Goal: Task Accomplishment & Management: Manage account settings

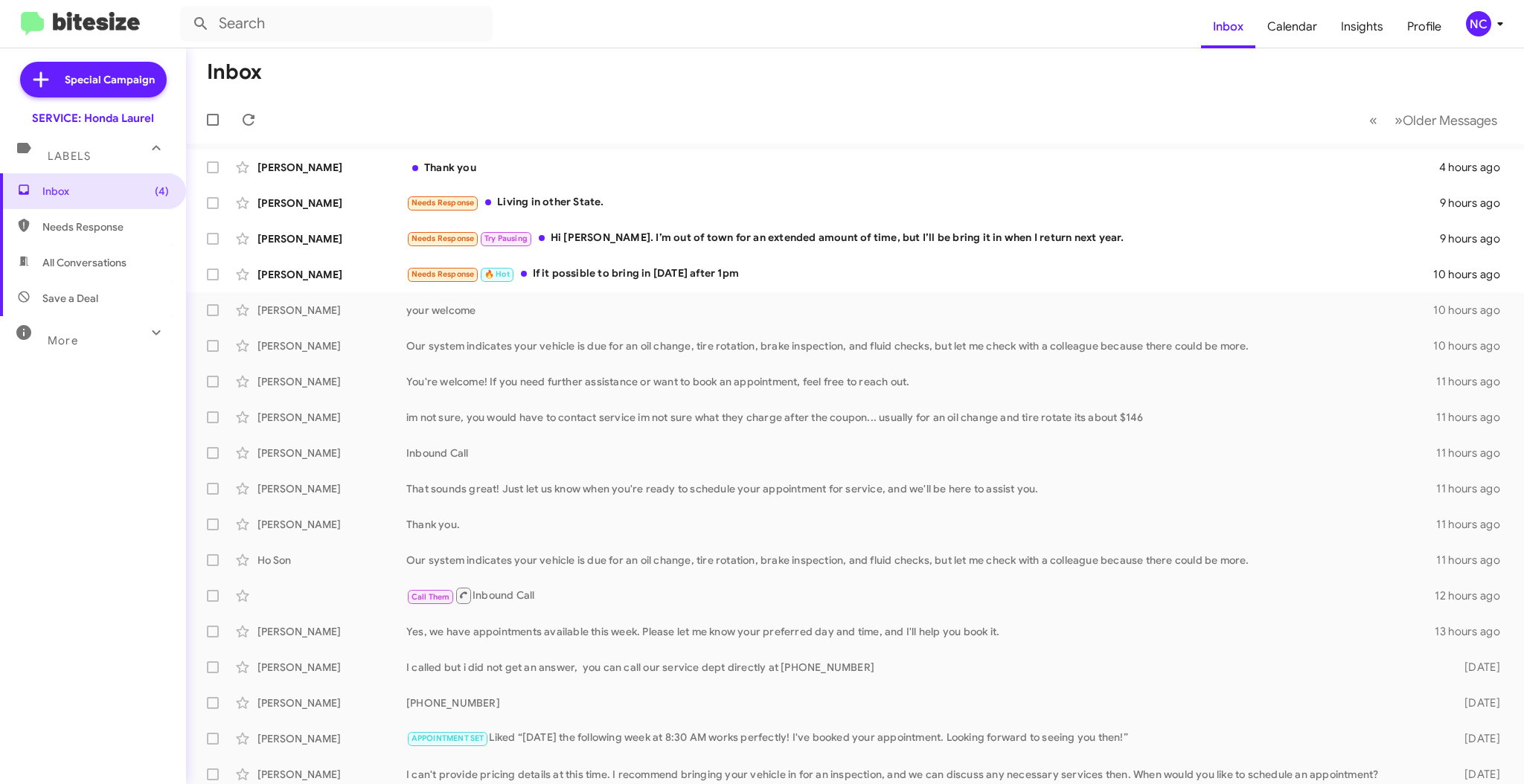
click at [837, 92] on mat-toolbar-row "Inbox" at bounding box center [854, 72] width 1337 height 48
click at [692, 106] on mat-toolbar-row "« Previous » Next Older Messages" at bounding box center [854, 120] width 1337 height 48
click at [1479, 11] on div "NC" at bounding box center [1478, 24] width 26 height 26
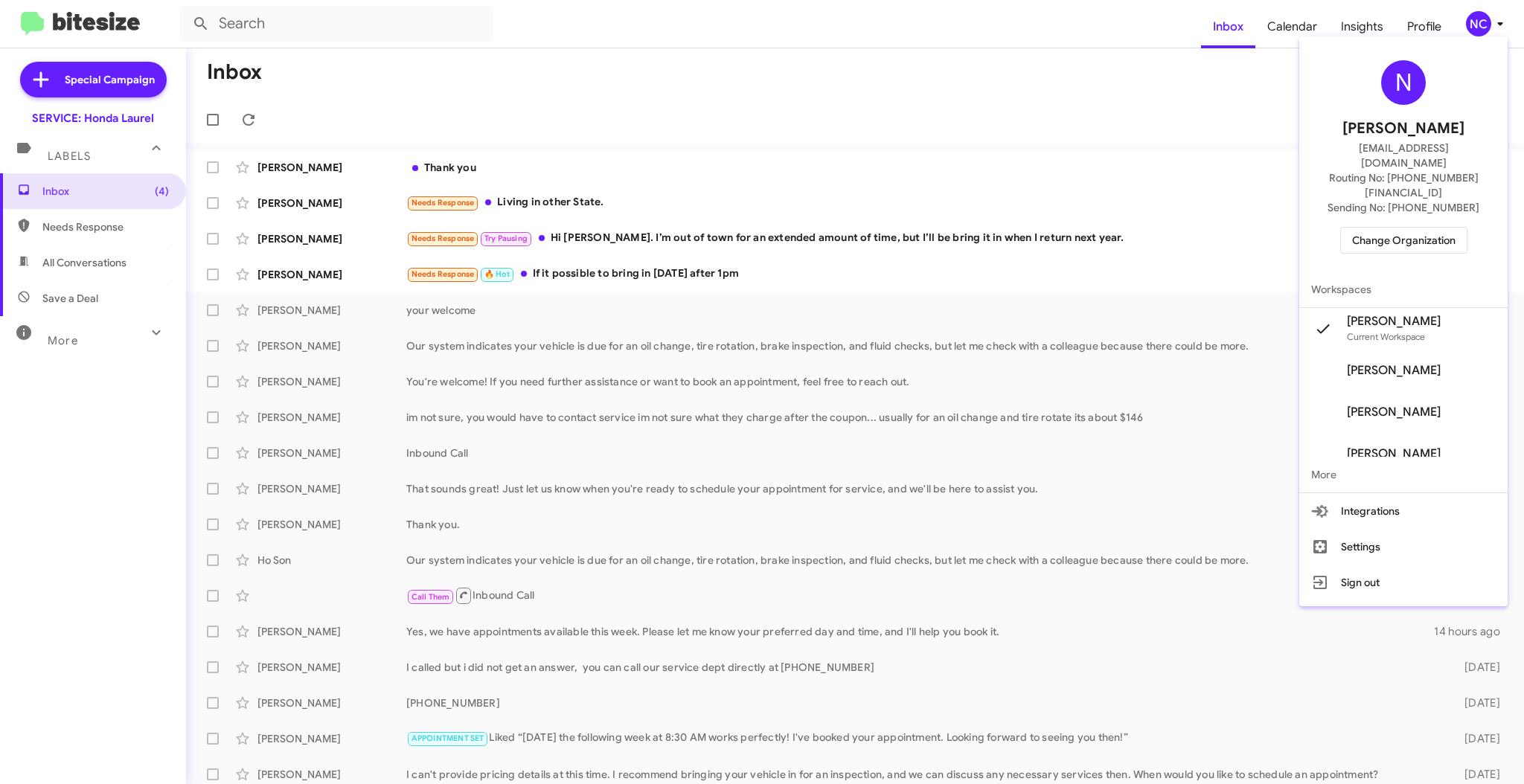
click at [1444, 228] on span "Change Organization" at bounding box center [1403, 240] width 103 height 26
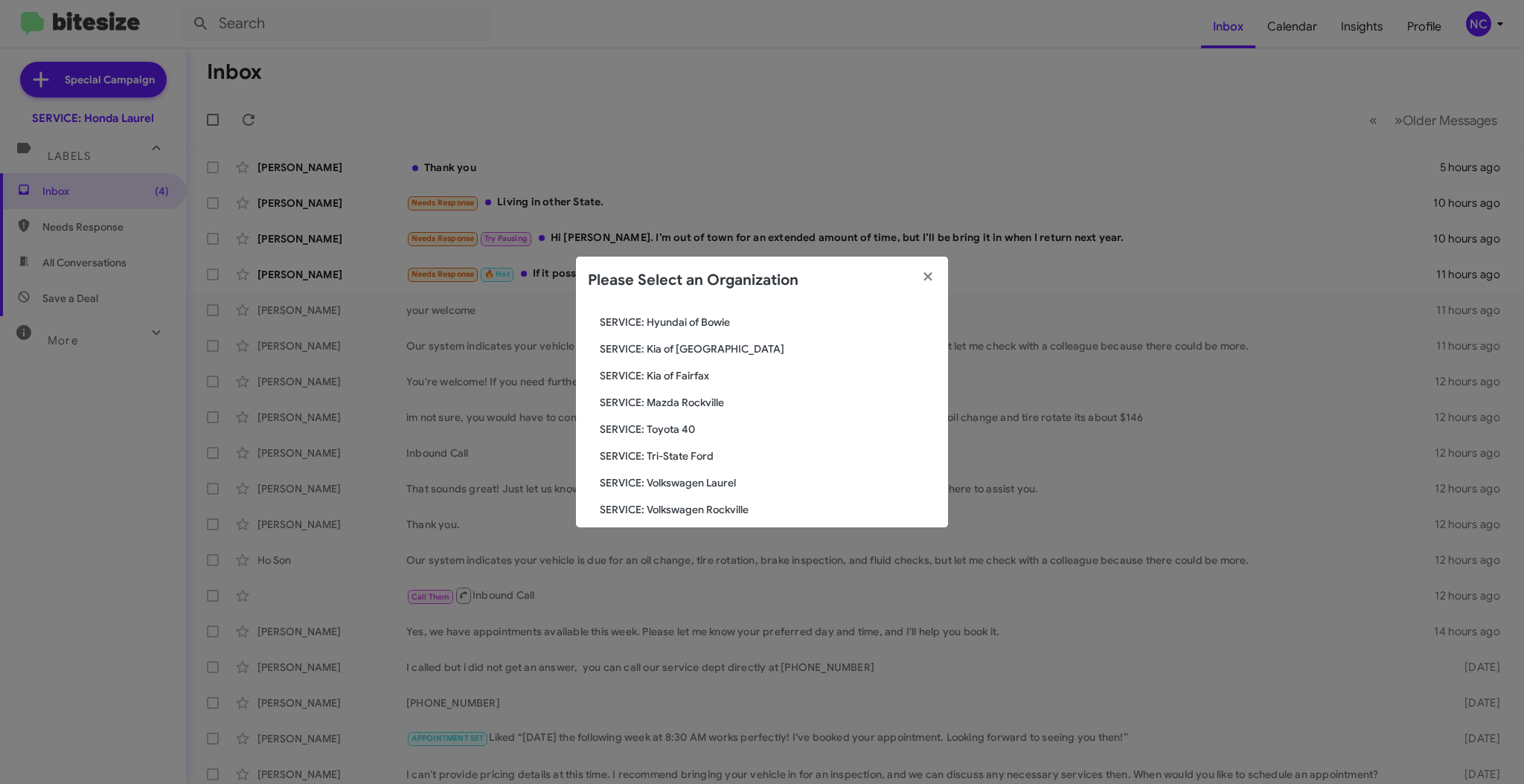
scroll to position [248, 0]
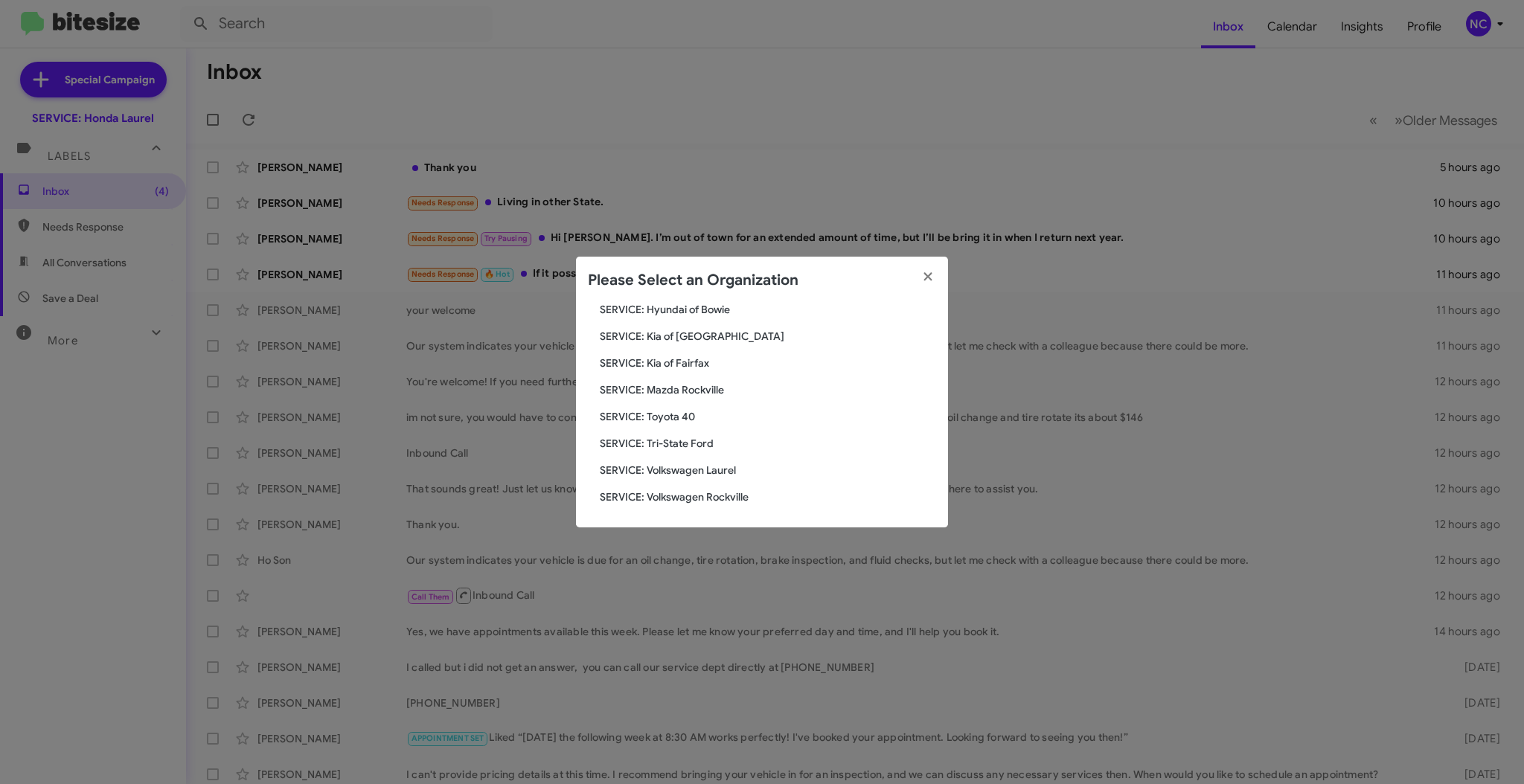
click at [714, 471] on span "SERVICE: Volkswagen Laurel" at bounding box center [768, 470] width 336 height 15
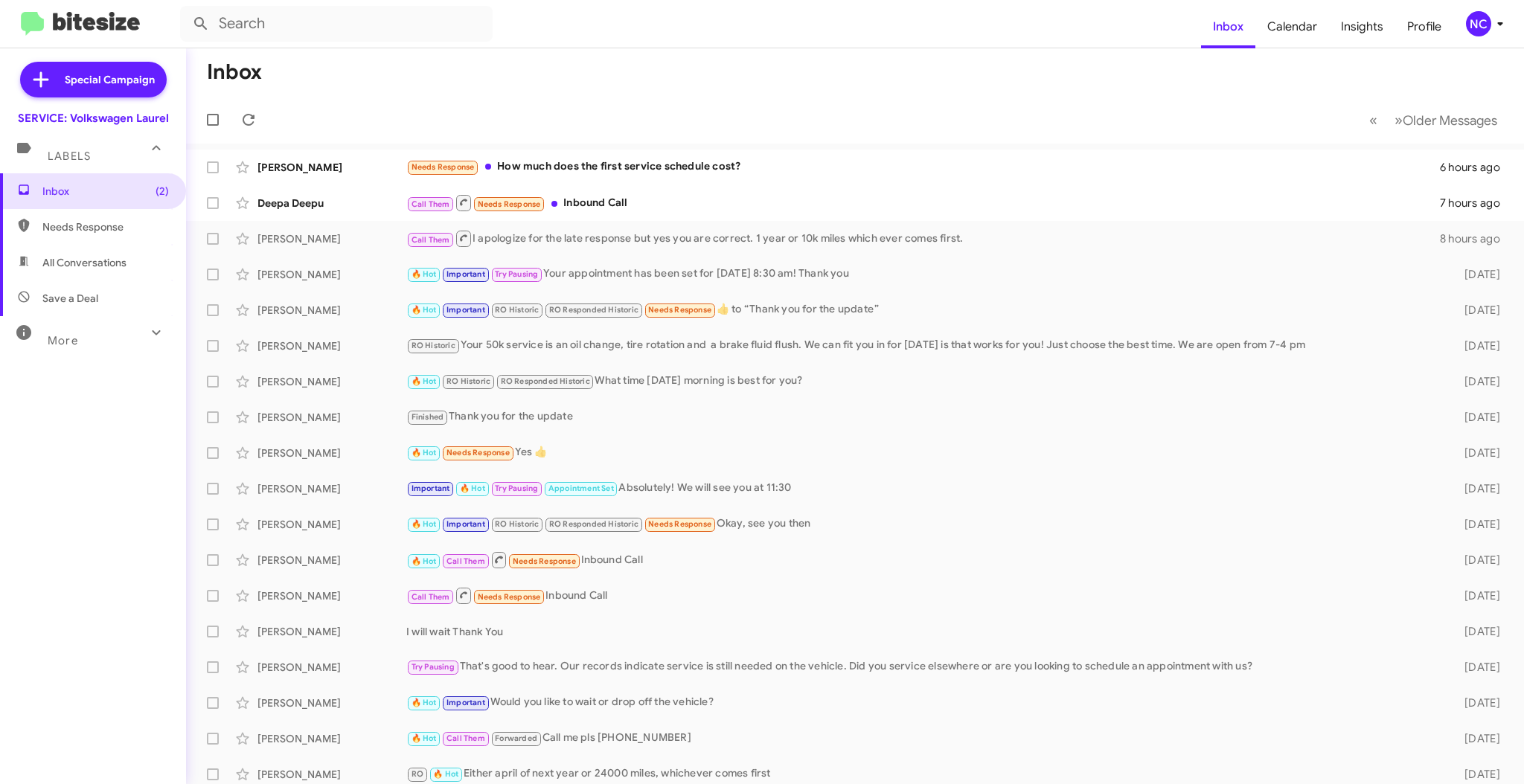
click at [825, 94] on mat-toolbar-row "Inbox" at bounding box center [854, 72] width 1337 height 48
click at [1471, 16] on div "NC" at bounding box center [1478, 24] width 26 height 26
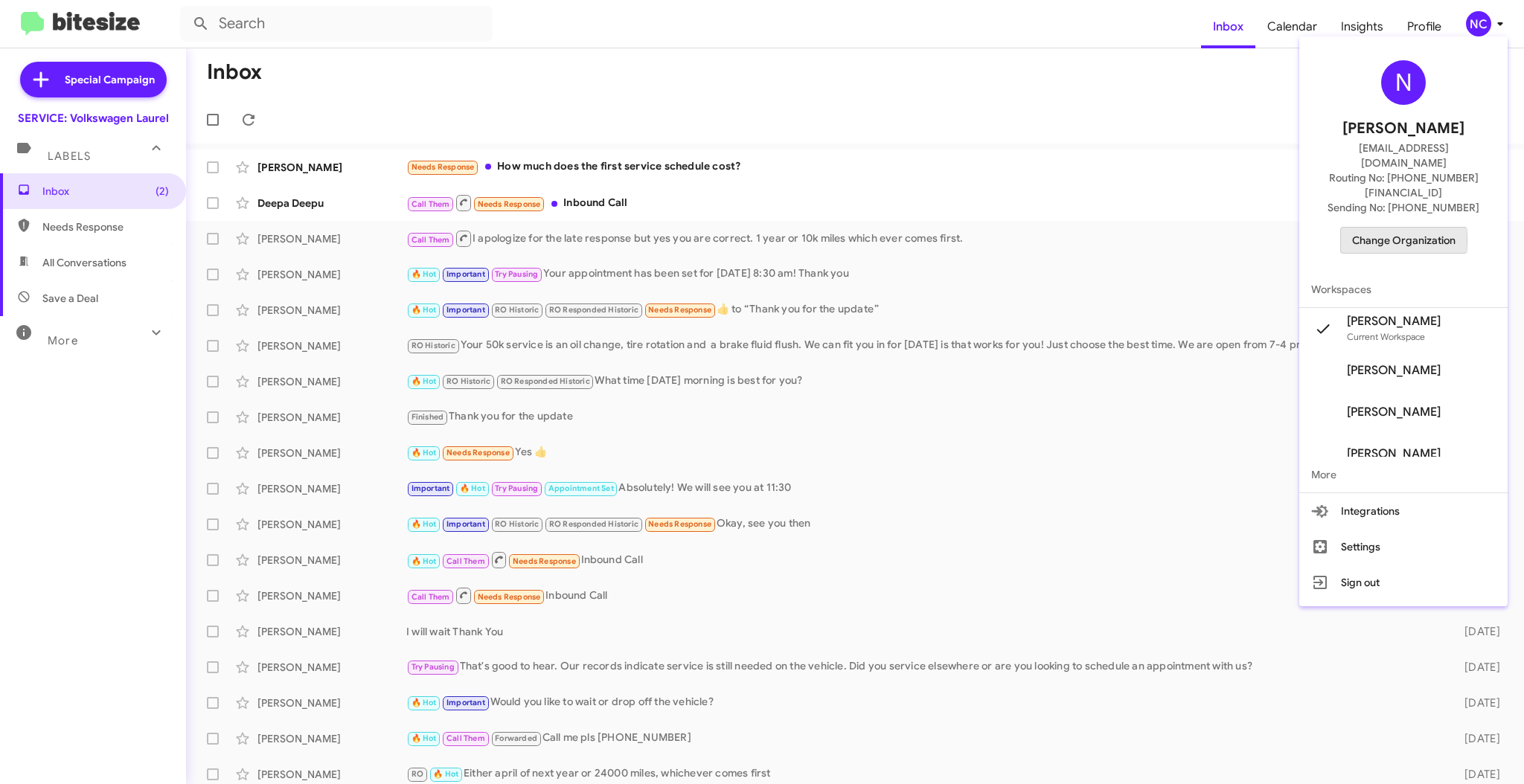
click at [1412, 228] on span "Change Organization" at bounding box center [1403, 240] width 103 height 26
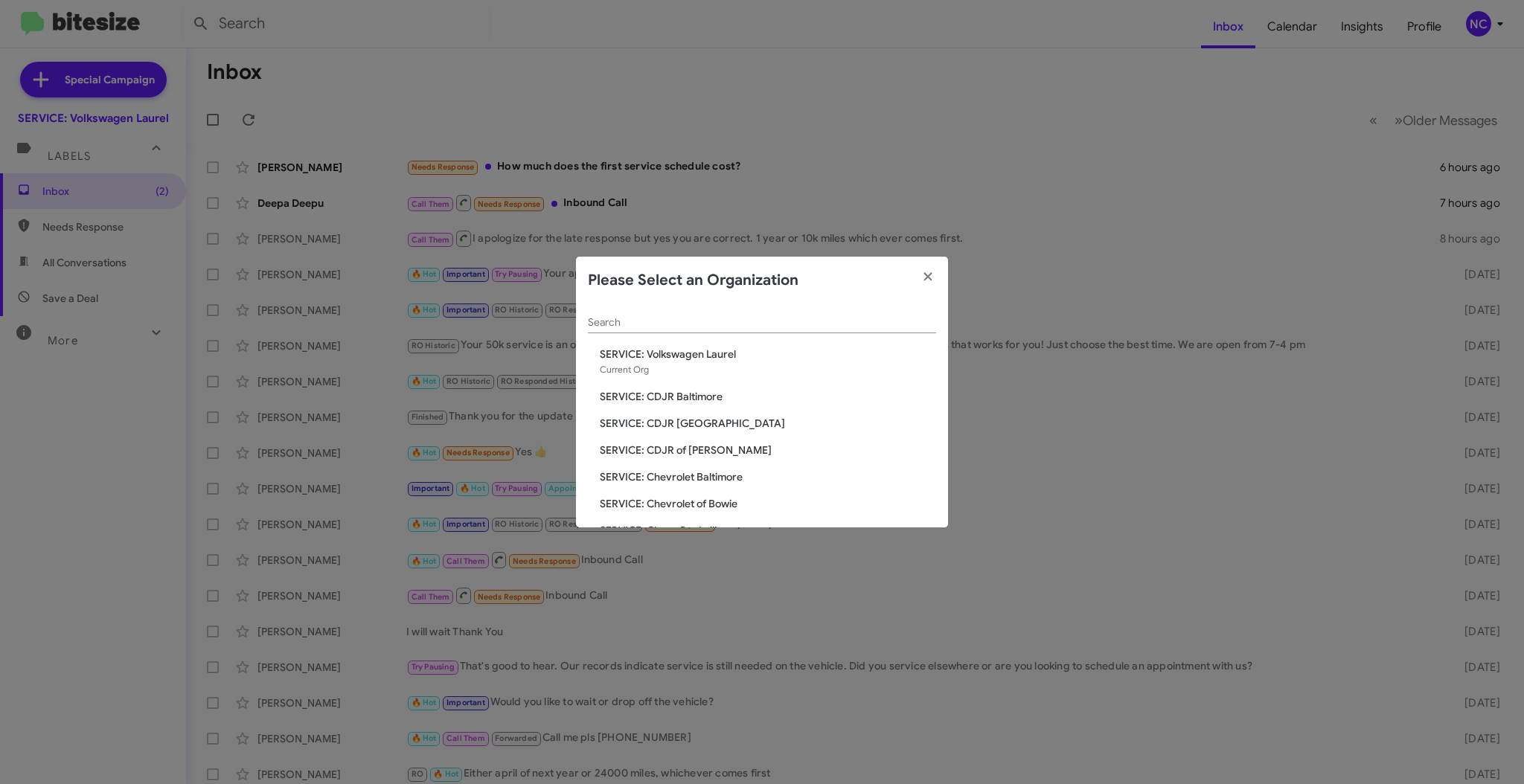
click at [677, 394] on span "SERVICE: CDJR Baltimore" at bounding box center [768, 397] width 336 height 15
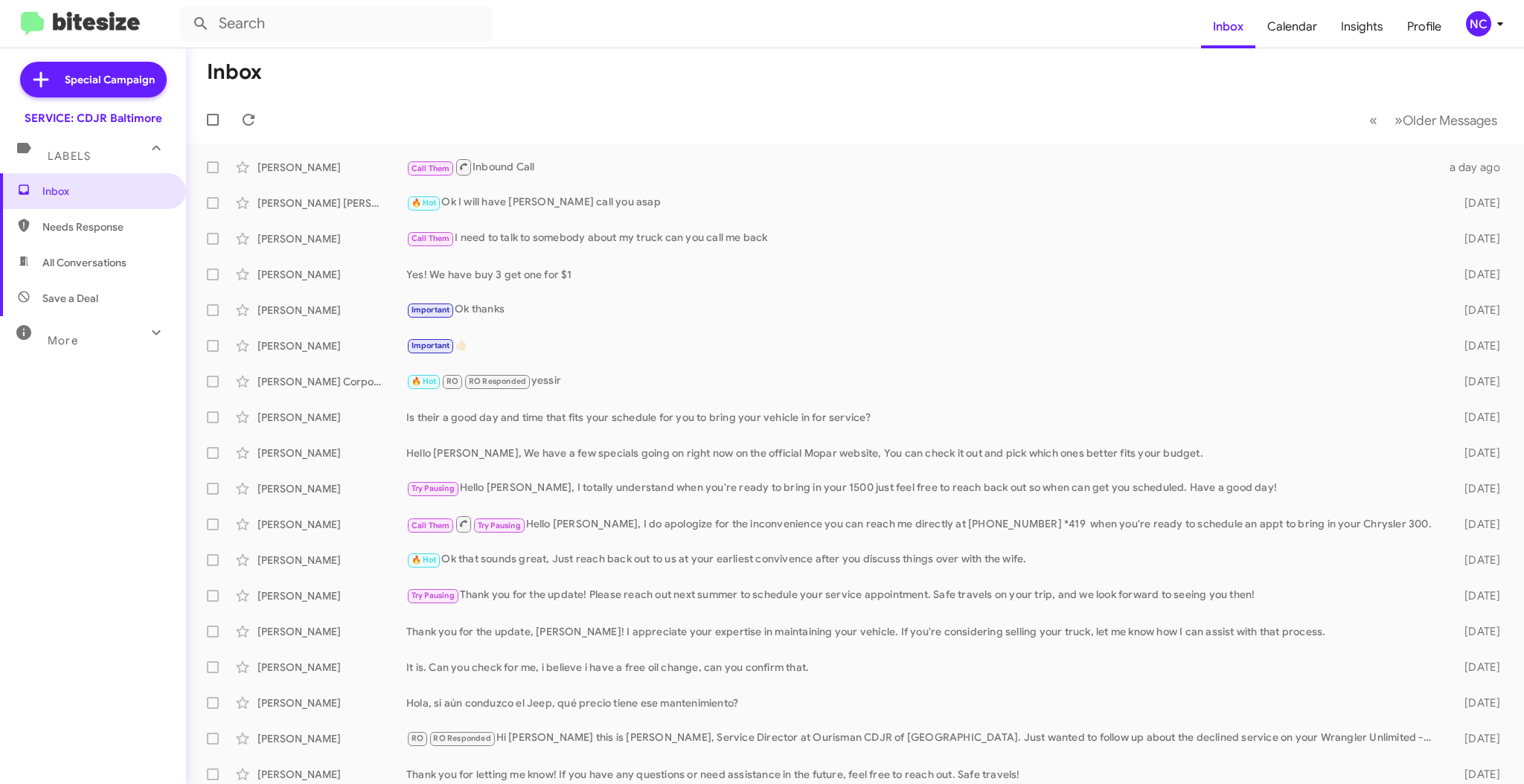
click at [1482, 31] on div "NC" at bounding box center [1478, 24] width 26 height 26
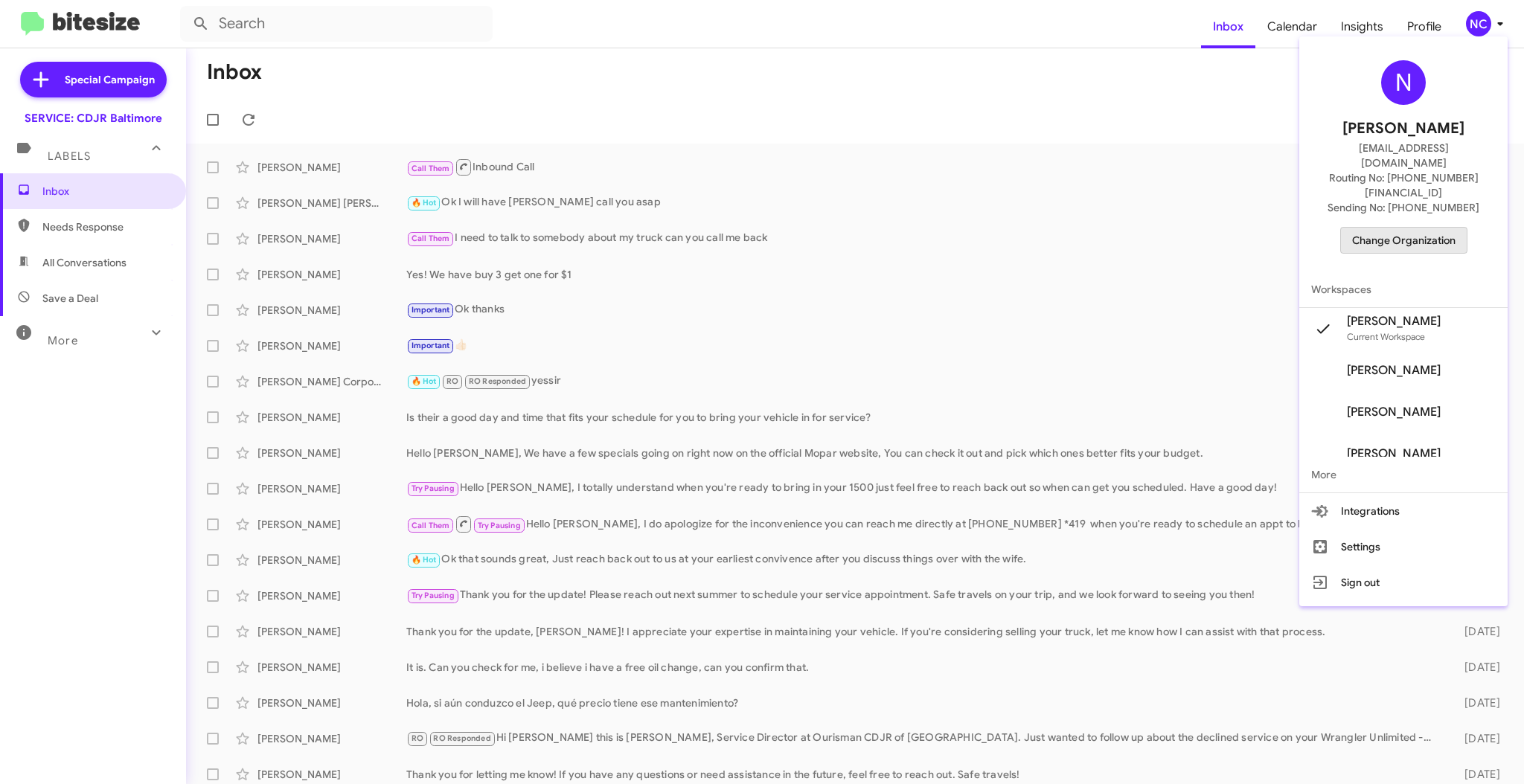
click at [1439, 228] on span "Change Organization" at bounding box center [1403, 240] width 103 height 26
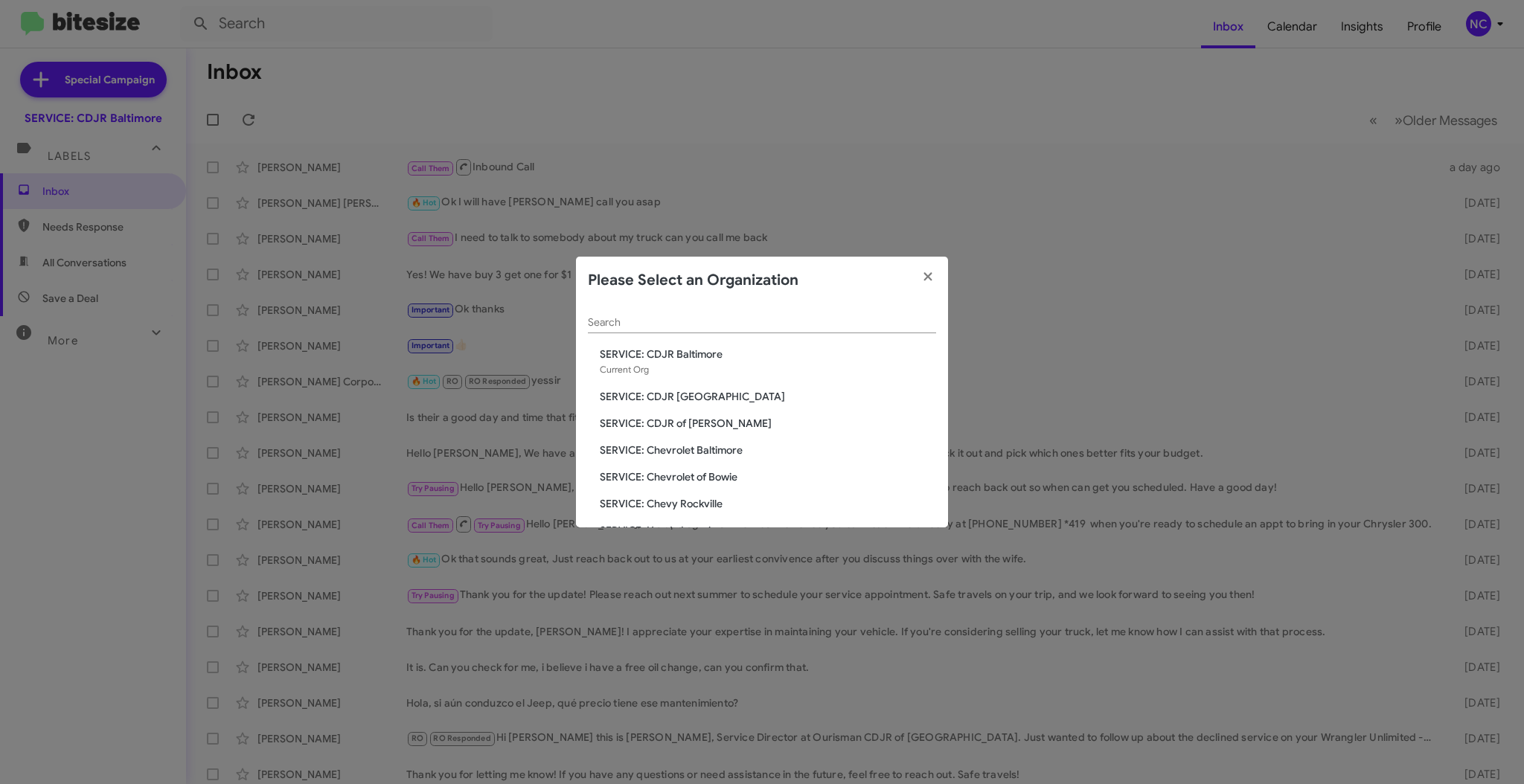
click at [702, 396] on span "SERVICE: CDJR [GEOGRAPHIC_DATA]" at bounding box center [768, 397] width 336 height 15
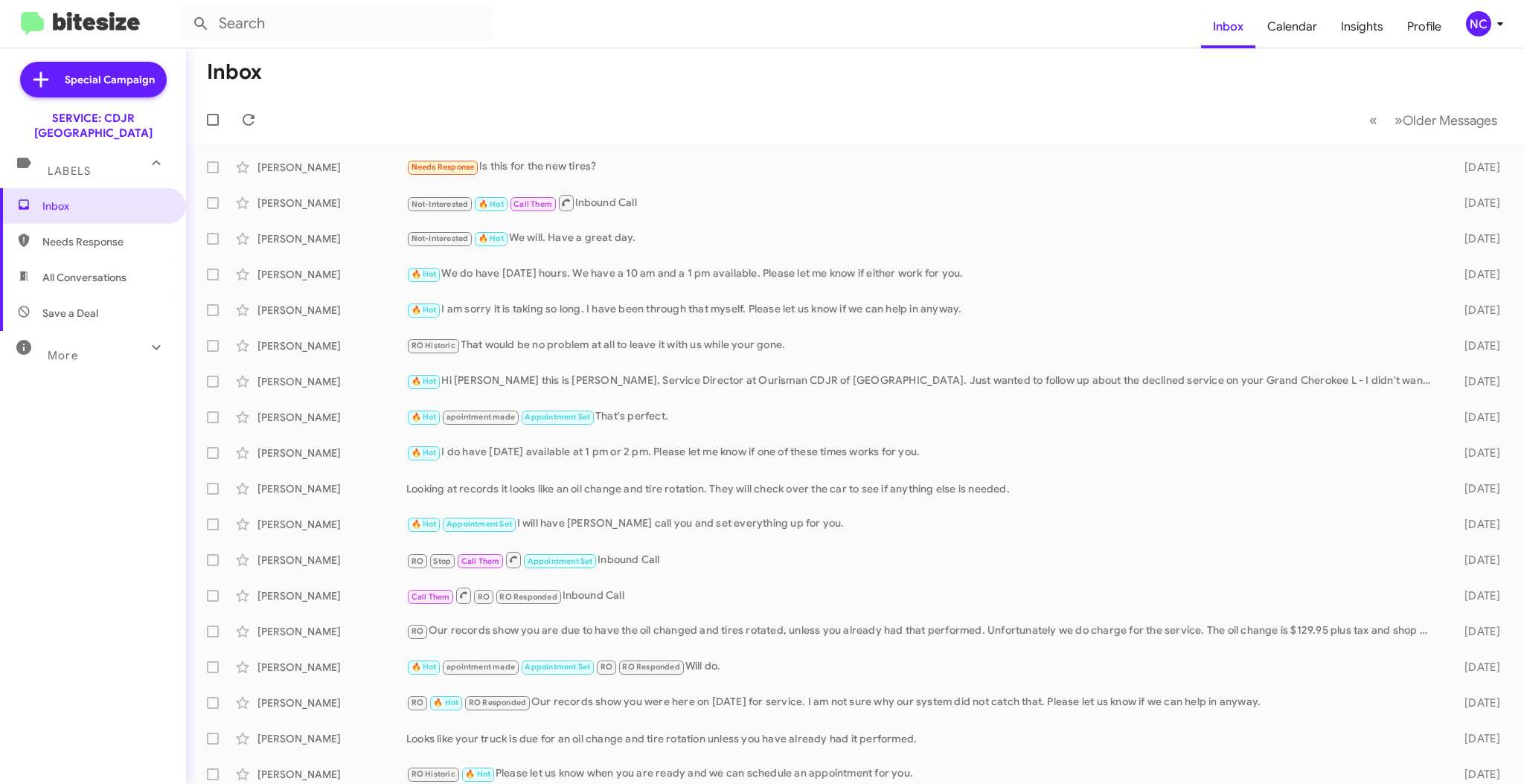
click at [1487, 18] on div "NC" at bounding box center [1478, 24] width 26 height 26
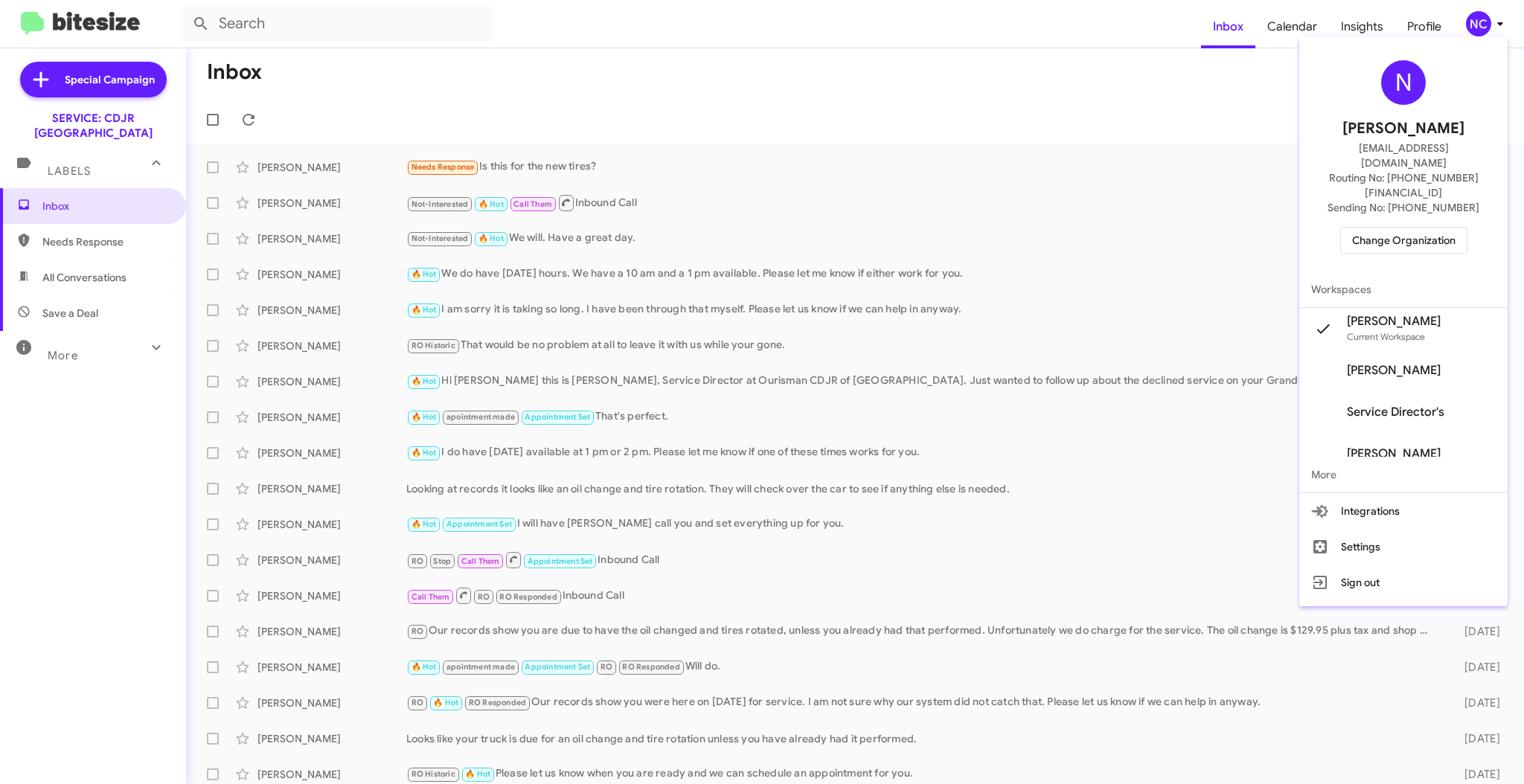
click at [1439, 191] on div "N Nick Chapman nchapman@ourismancars.com Routing No: +1 (410) 988-8100 Sending …" at bounding box center [1403, 156] width 208 height 229
click at [1437, 228] on span "Change Organization" at bounding box center [1403, 240] width 103 height 26
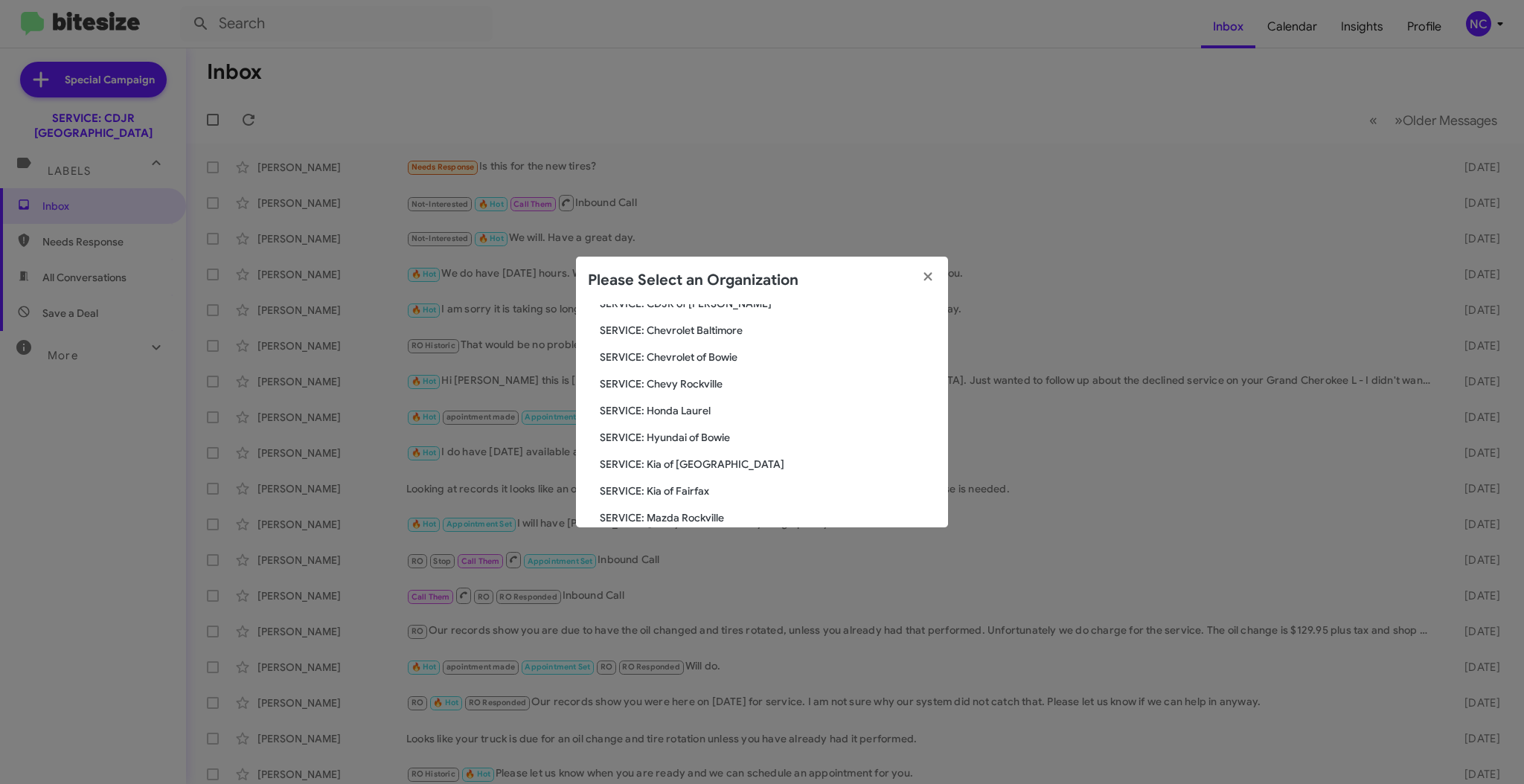
scroll to position [248, 0]
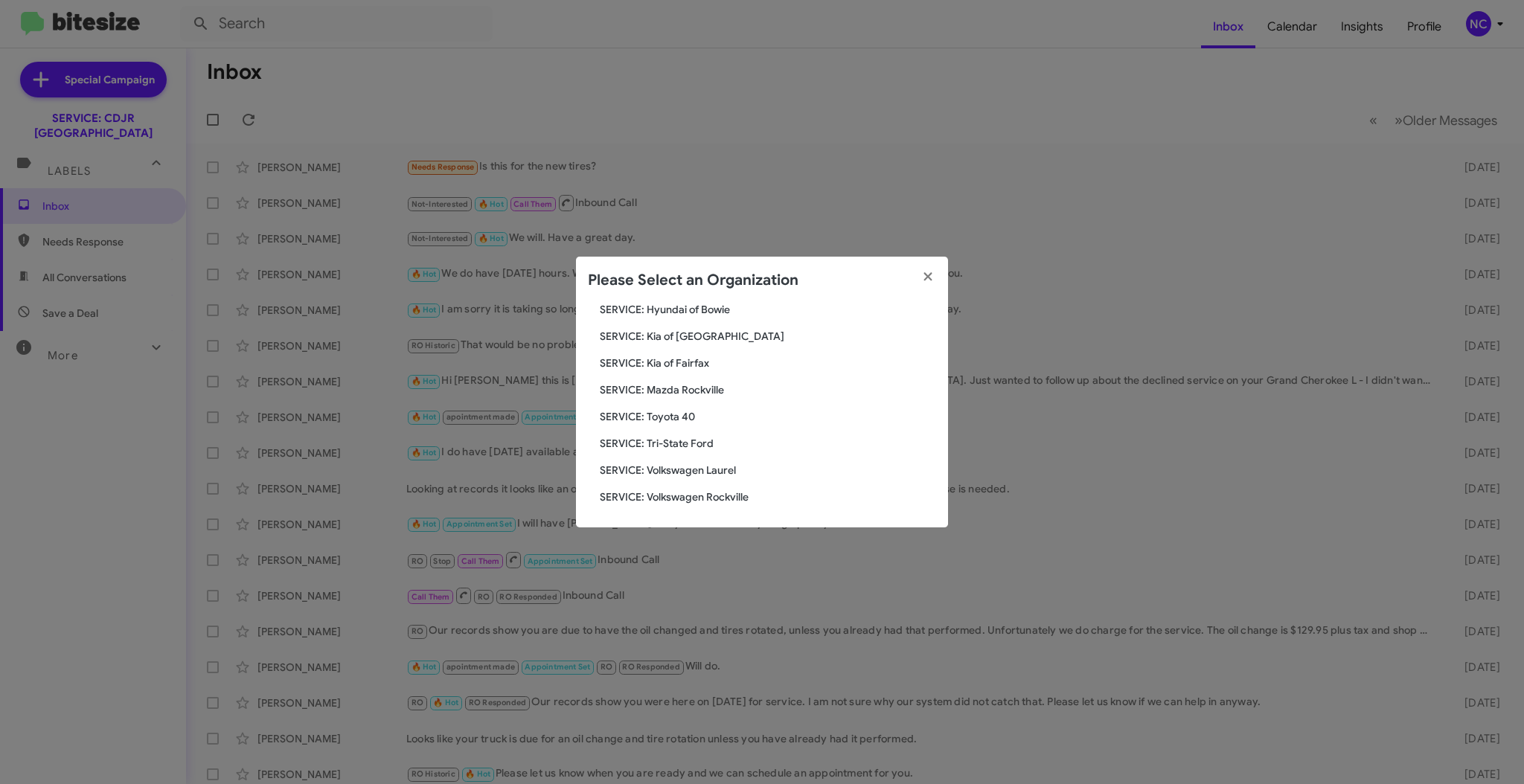
click at [719, 446] on span "SERVICE: Tri-State Ford" at bounding box center [768, 443] width 336 height 15
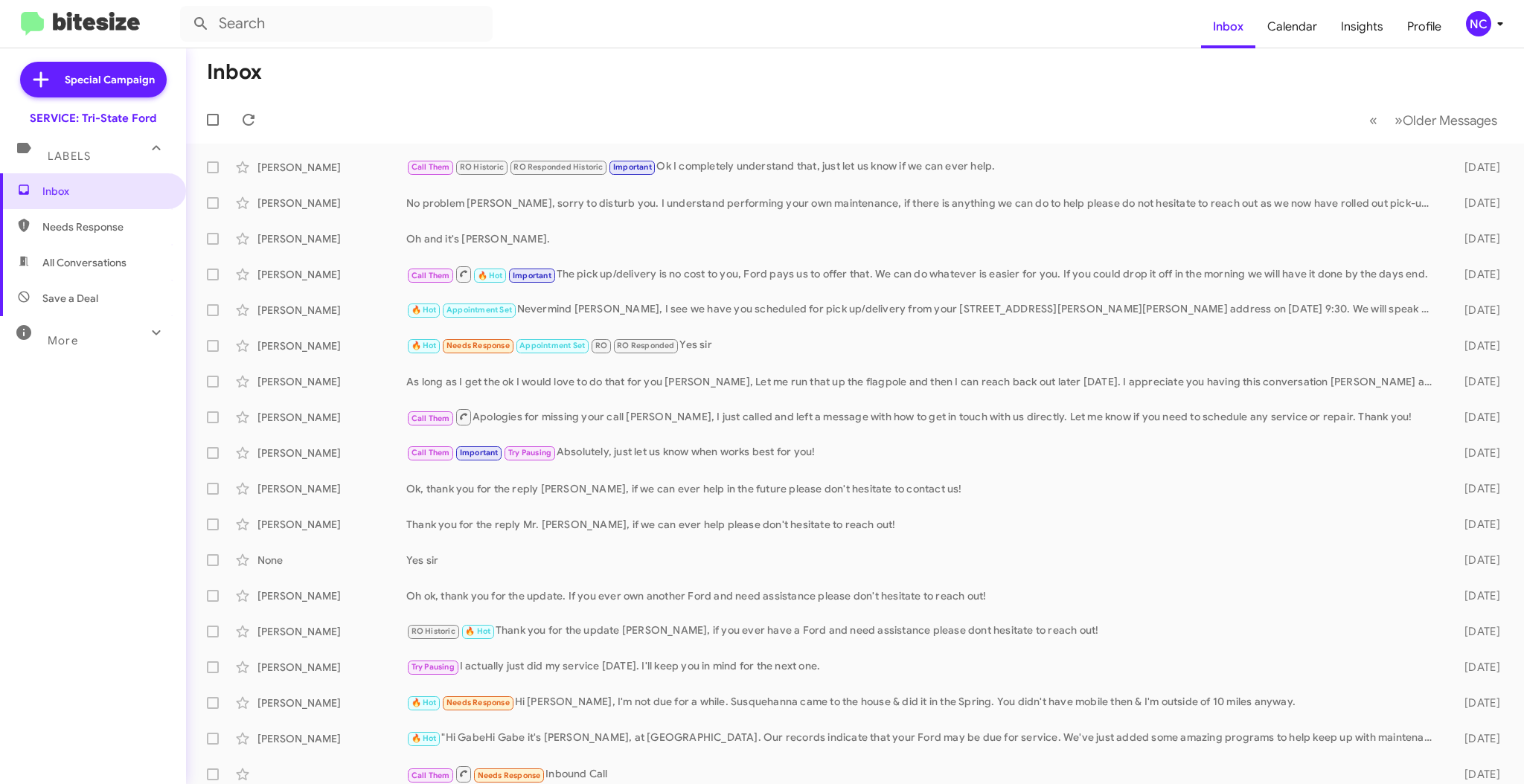
click at [1485, 17] on div "NC" at bounding box center [1478, 24] width 26 height 26
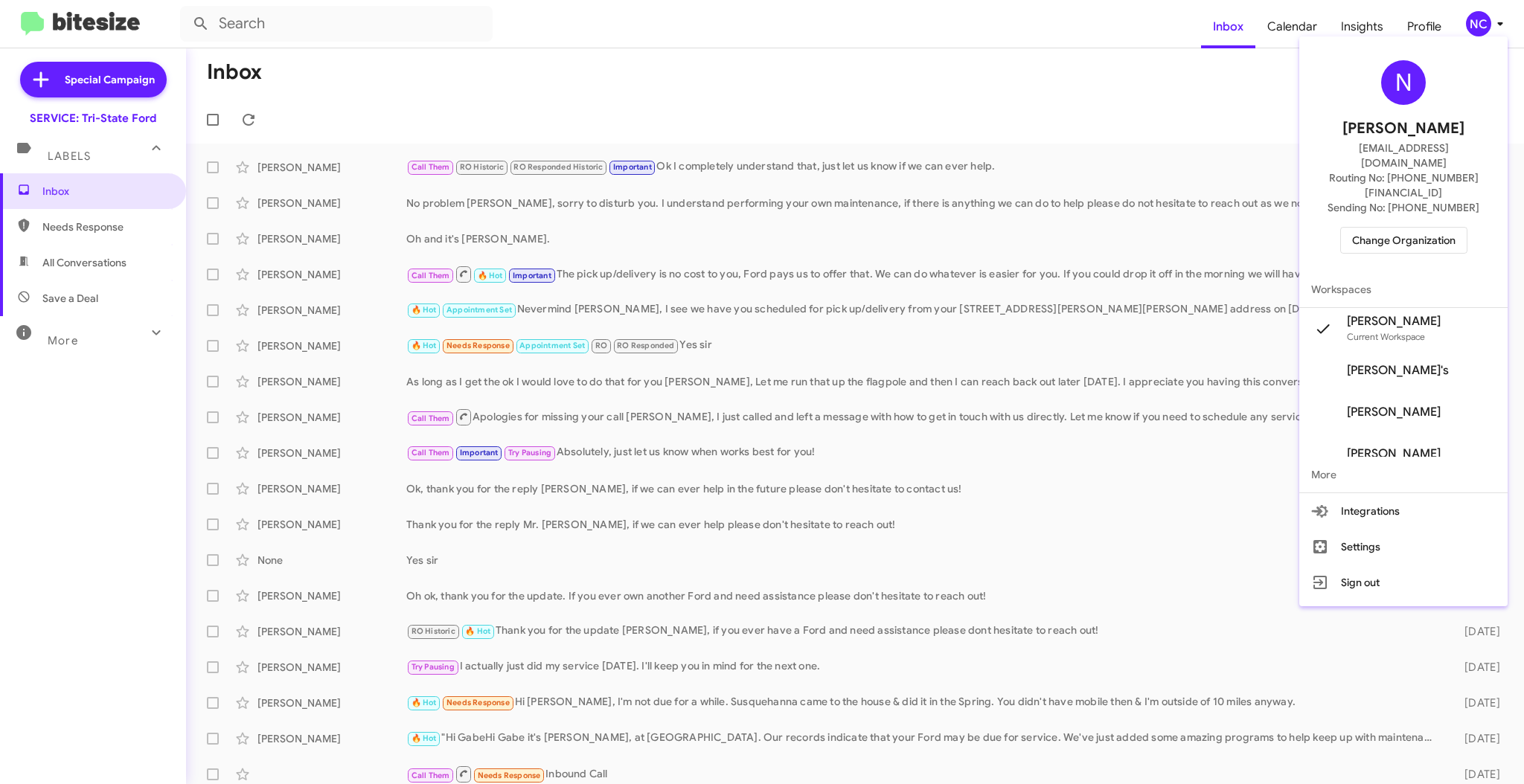
click at [1444, 228] on span "Change Organization" at bounding box center [1403, 240] width 103 height 26
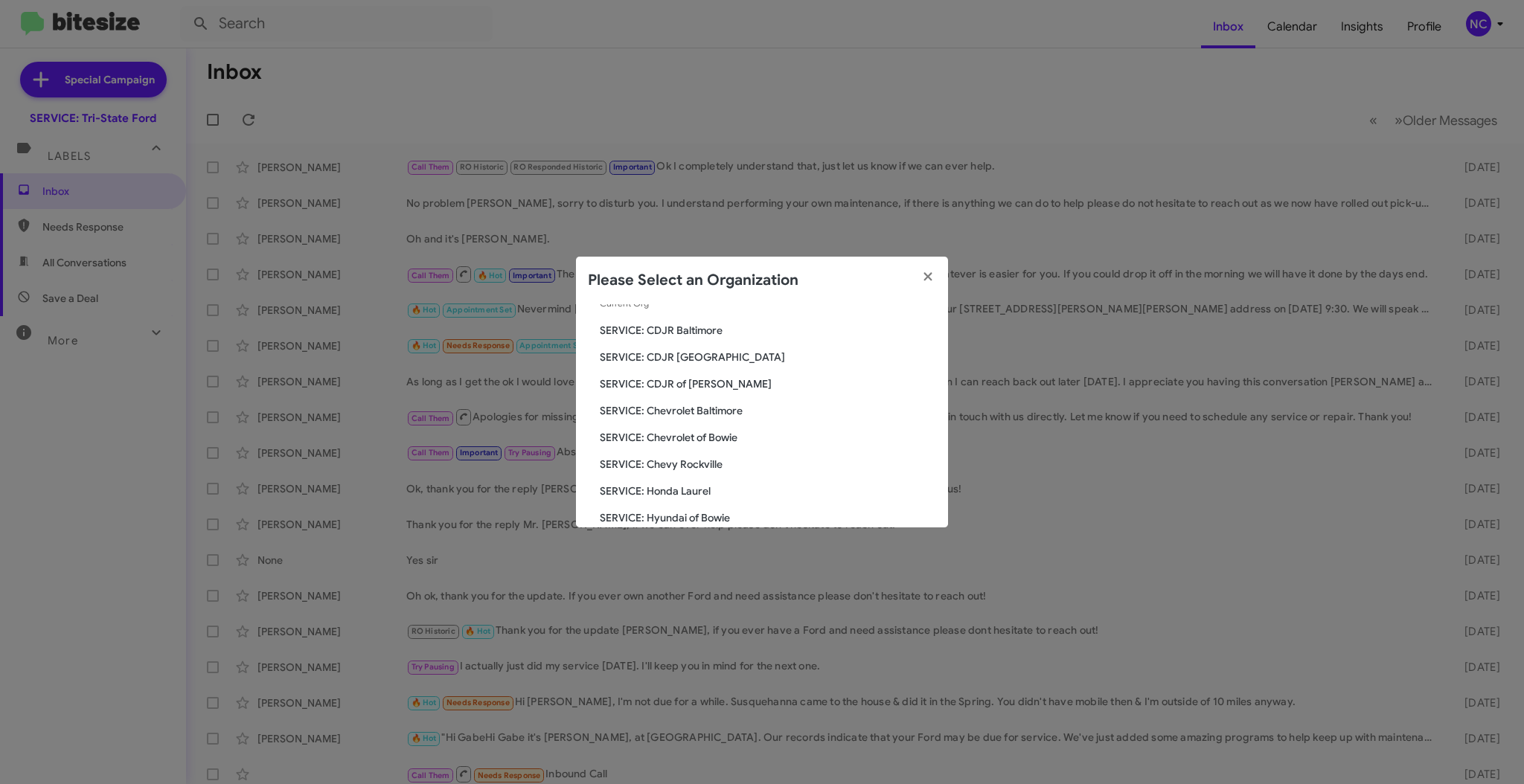
scroll to position [197, 0]
click at [714, 388] on span "SERVICE: Hyundai of Bowie" at bounding box center [768, 386] width 336 height 15
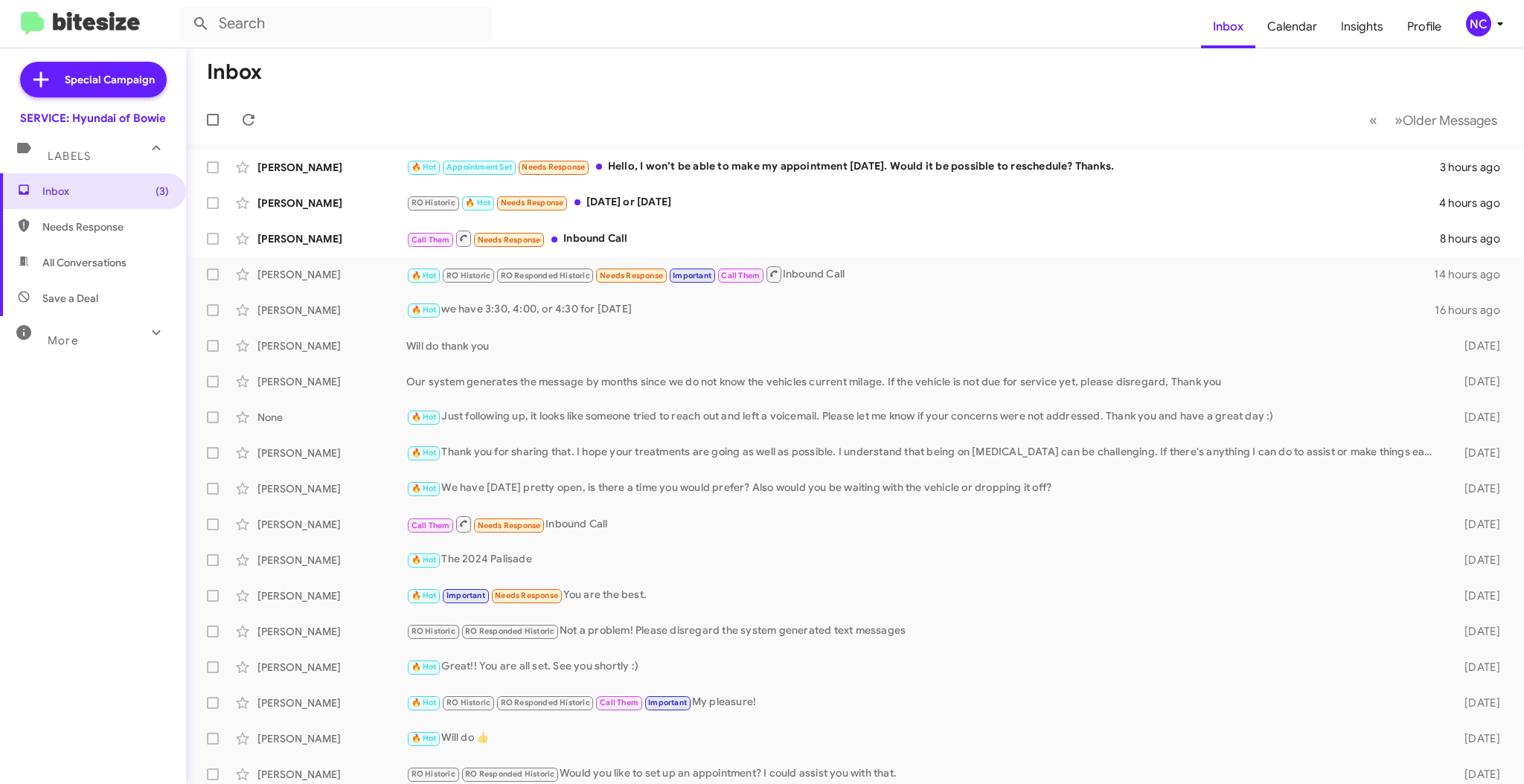
click at [1476, 19] on div "NC" at bounding box center [1478, 24] width 26 height 26
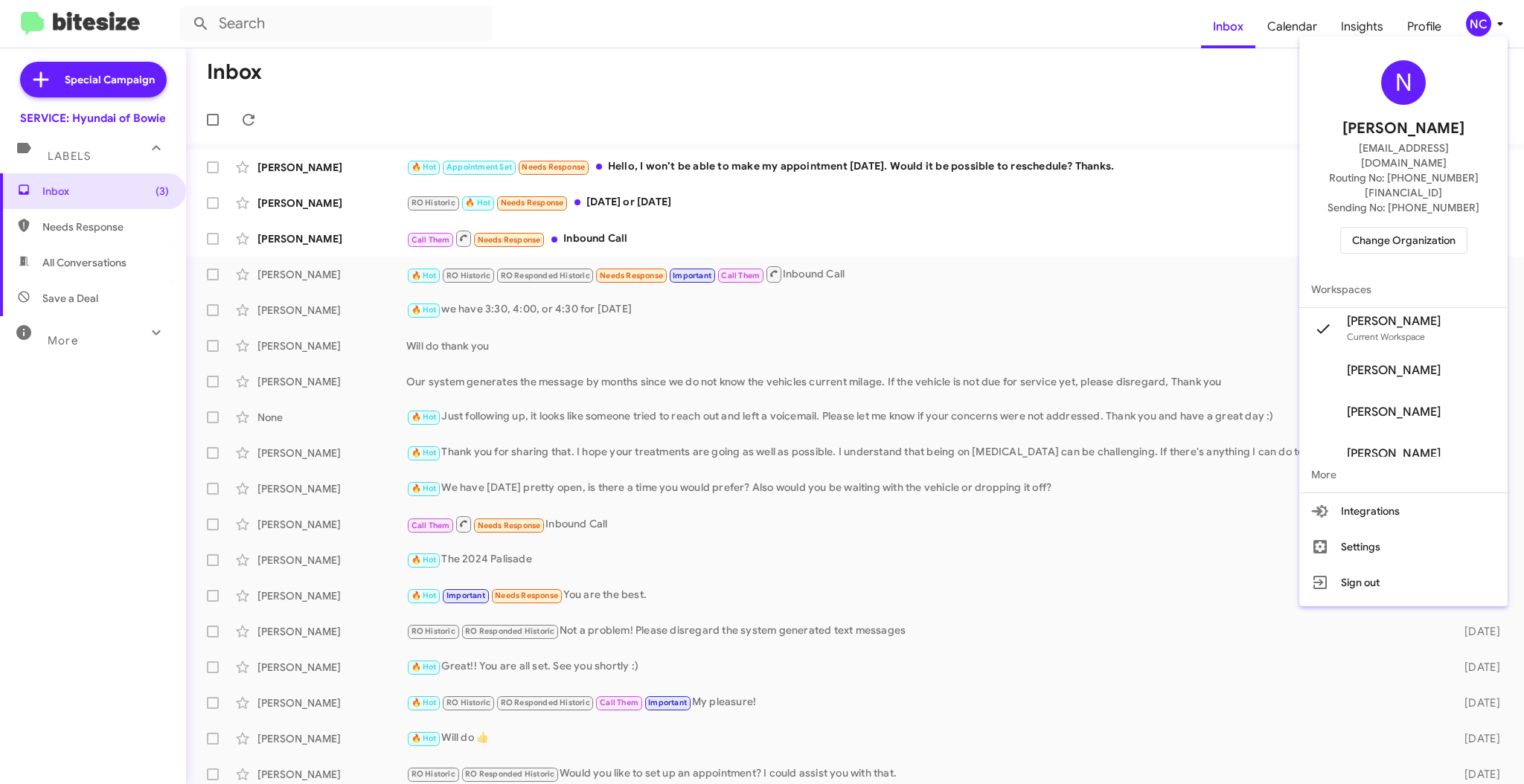
click at [1442, 228] on span "Change Organization" at bounding box center [1403, 240] width 103 height 26
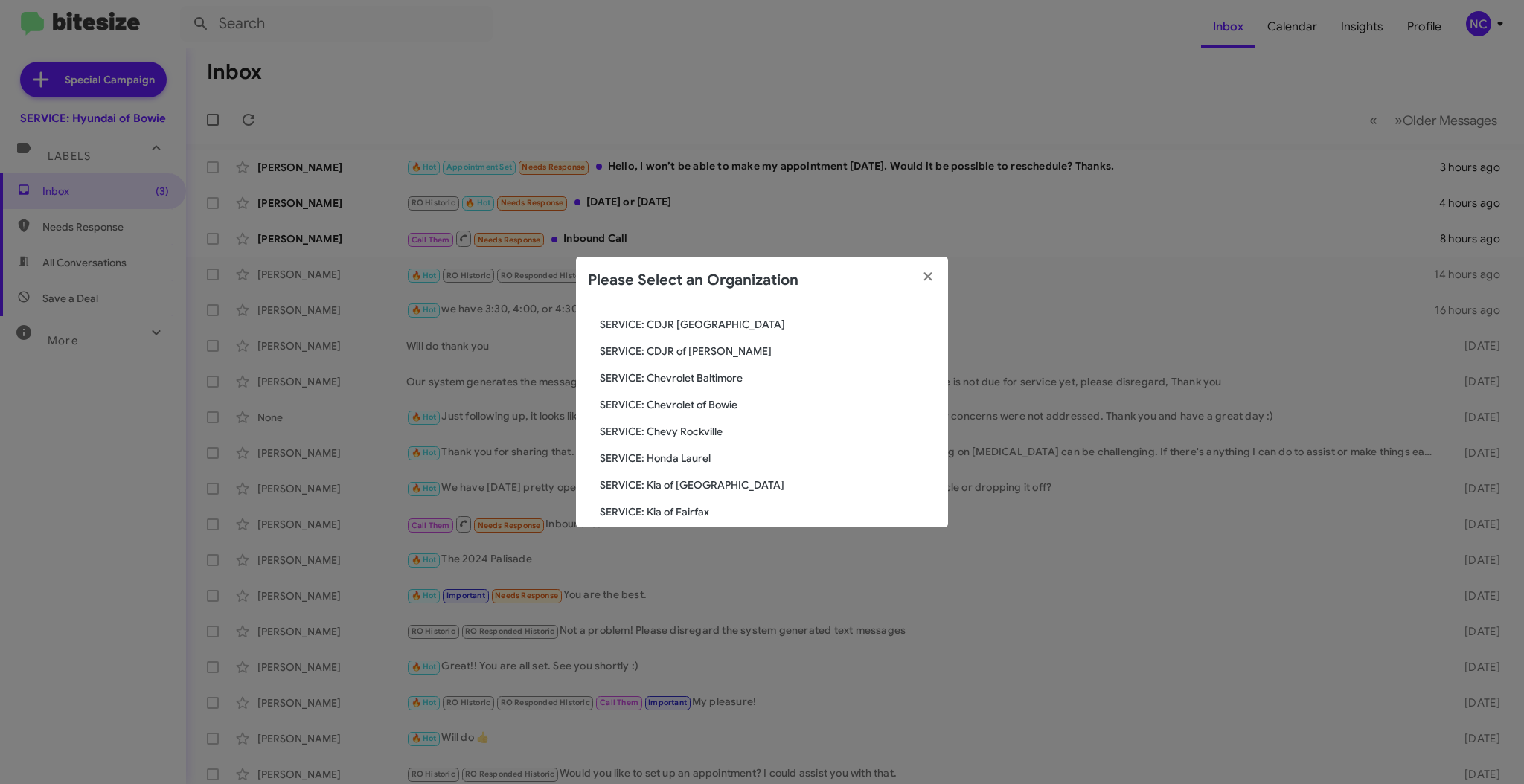
scroll to position [248, 0]
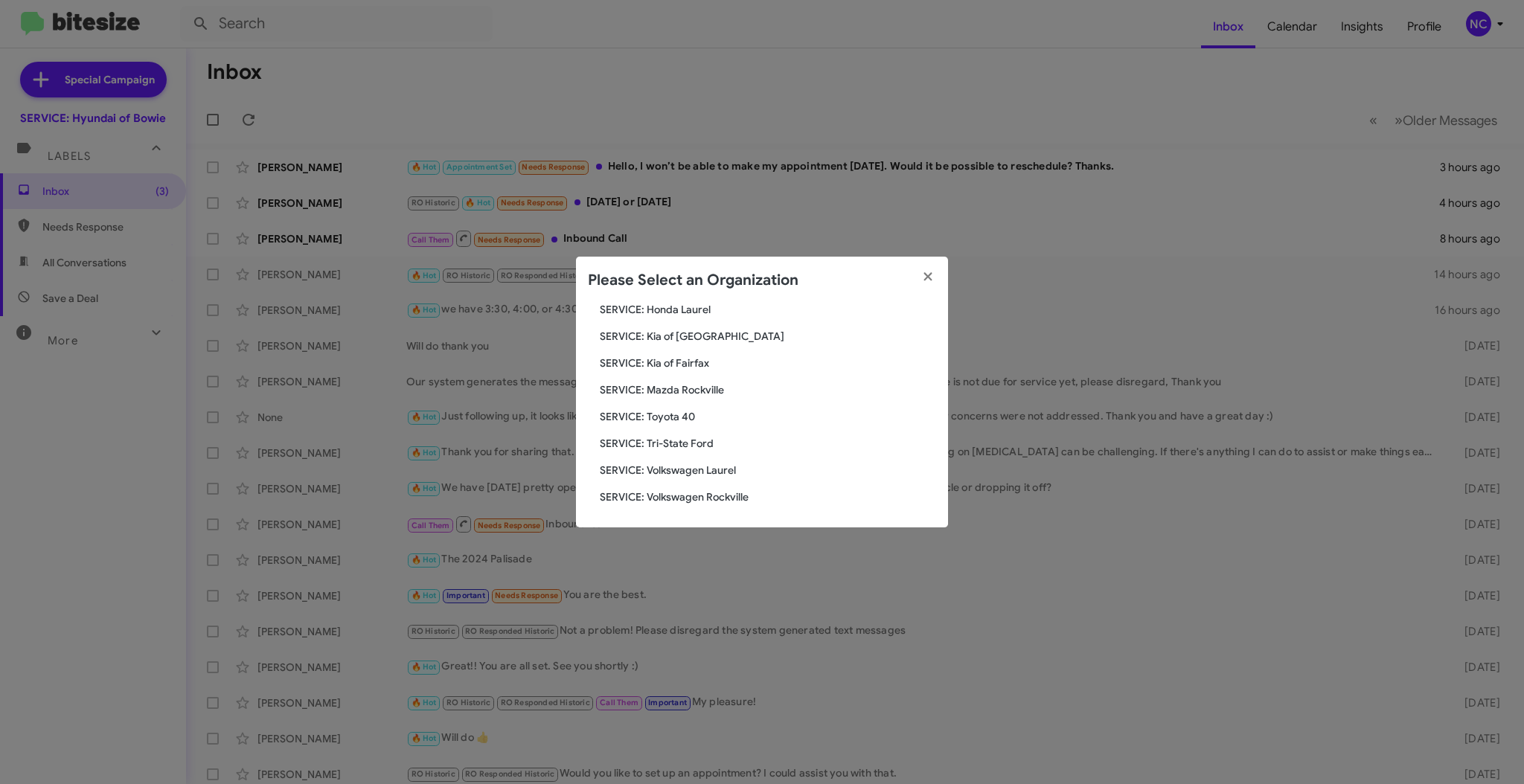
click at [739, 329] on span "SERVICE: Kia of [GEOGRAPHIC_DATA]" at bounding box center [768, 336] width 336 height 15
